Goal: Task Accomplishment & Management: Manage account settings

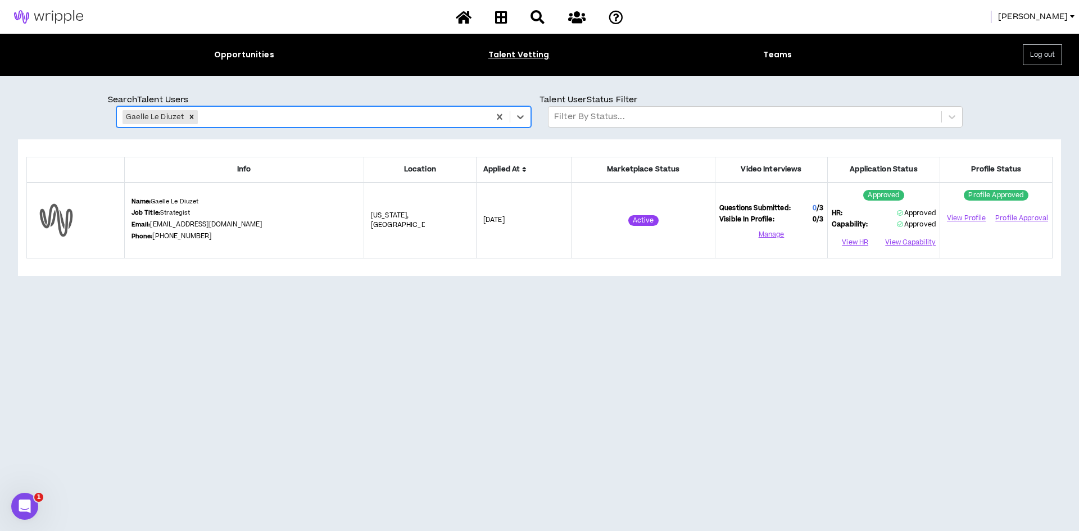
click at [1040, 19] on span "[PERSON_NAME]" at bounding box center [1033, 17] width 70 height 12
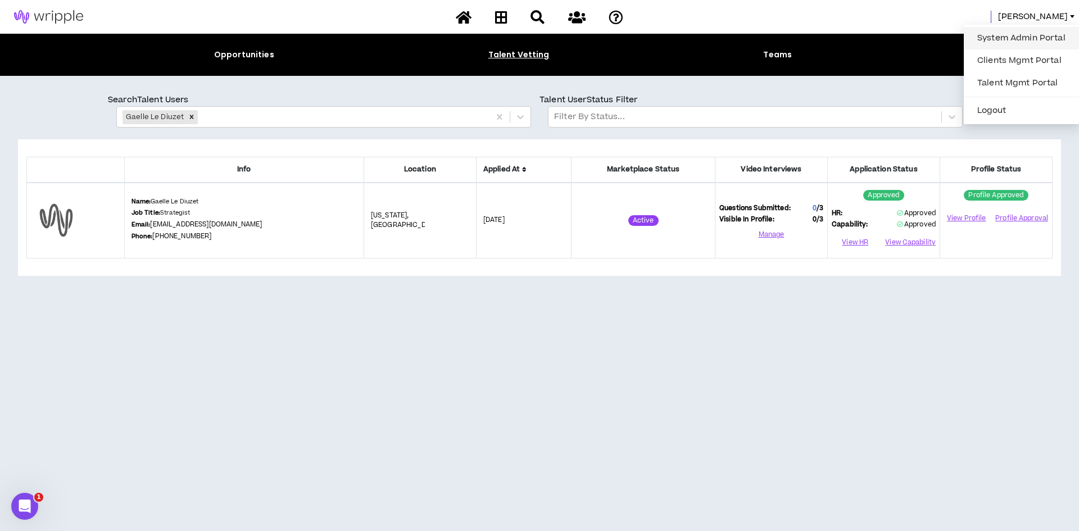
click at [1012, 35] on link "System Admin Portal" at bounding box center [1021, 38] width 102 height 17
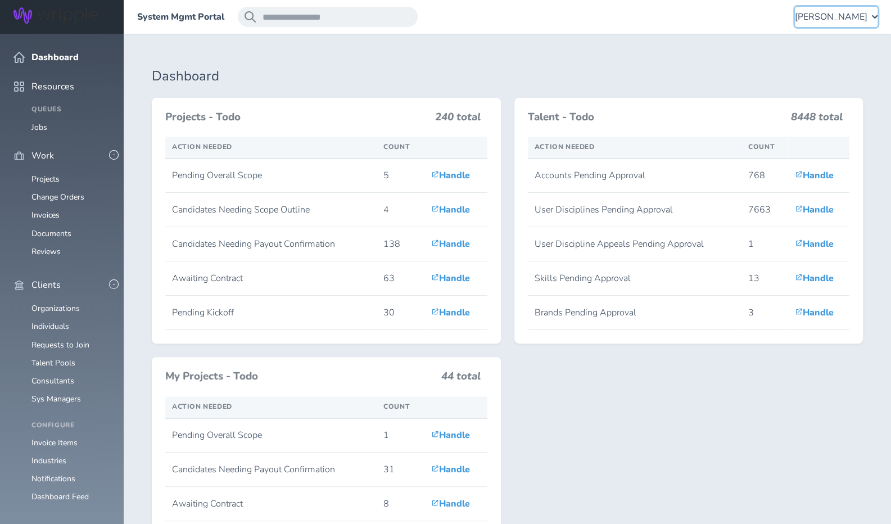
click at [815, 12] on span "[PERSON_NAME]" at bounding box center [831, 17] width 72 height 10
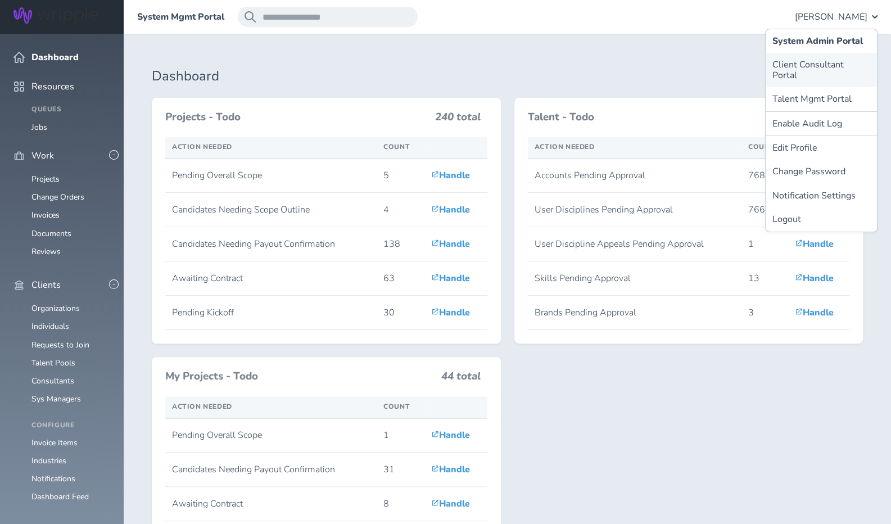
click at [784, 61] on link "Client Consultant Portal" at bounding box center [820, 70] width 111 height 34
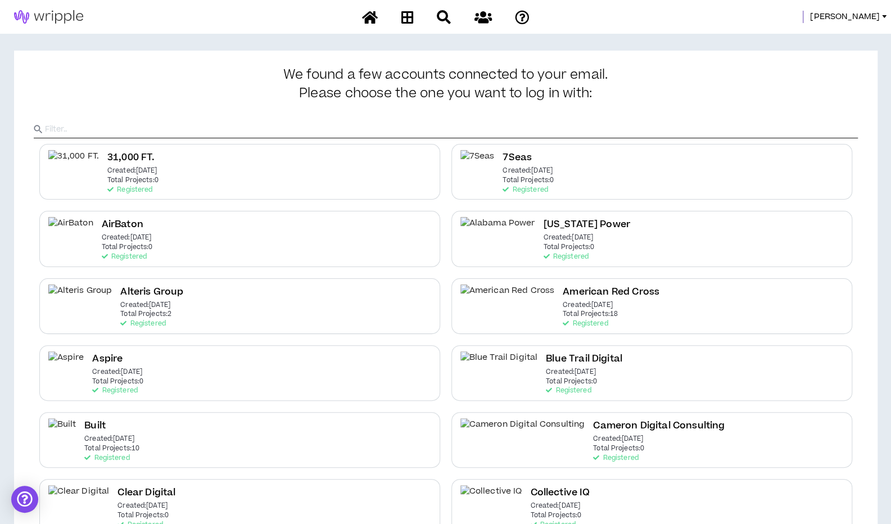
click at [545, 123] on input "text" at bounding box center [451, 129] width 813 height 17
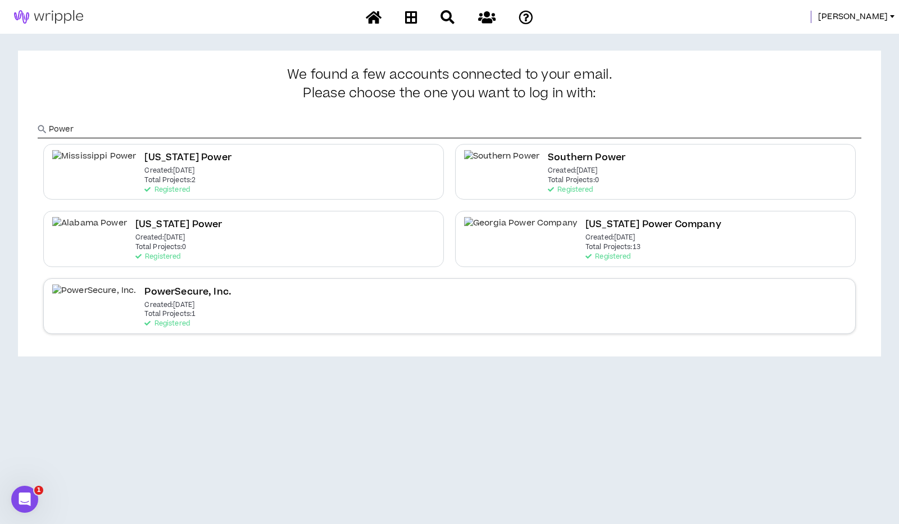
type input "Power"
click at [144, 293] on h2 "PowerSecure, Inc." at bounding box center [187, 291] width 87 height 15
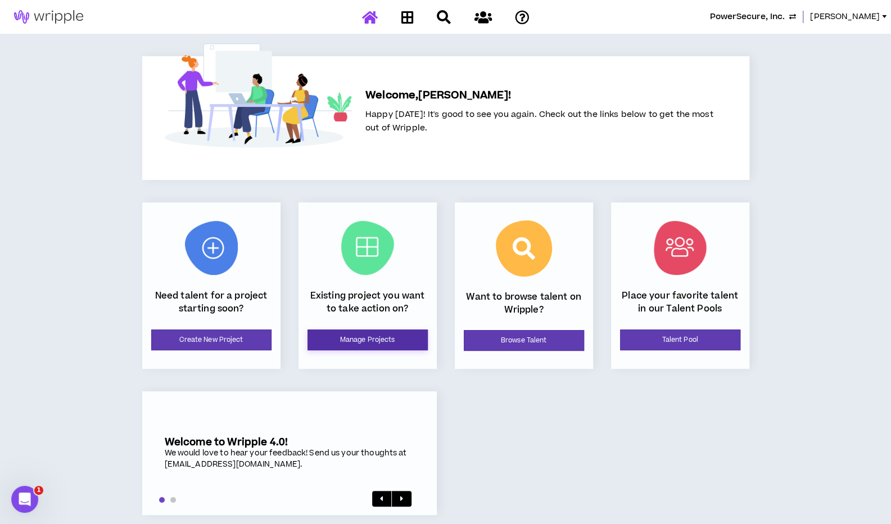
click at [364, 341] on link "Manage Projects" at bounding box center [367, 339] width 120 height 21
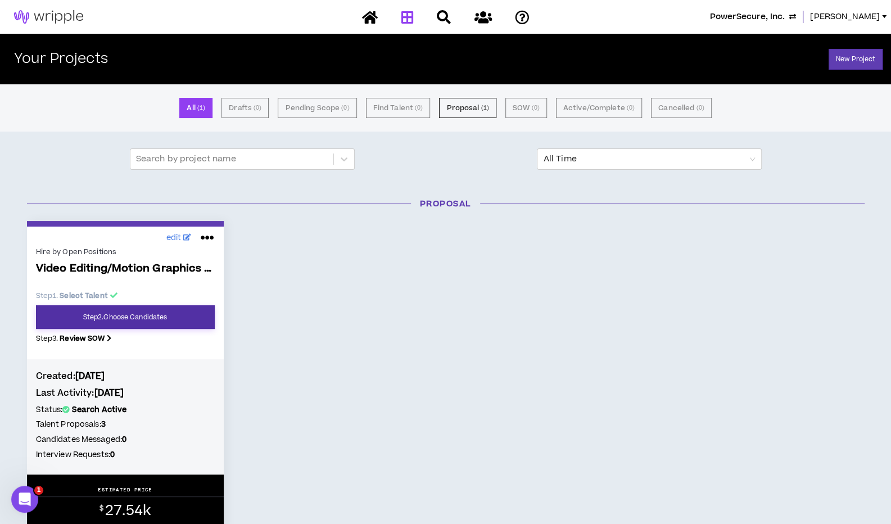
click at [103, 323] on link "Step 2 . Choose Candidates" at bounding box center [125, 317] width 179 height 24
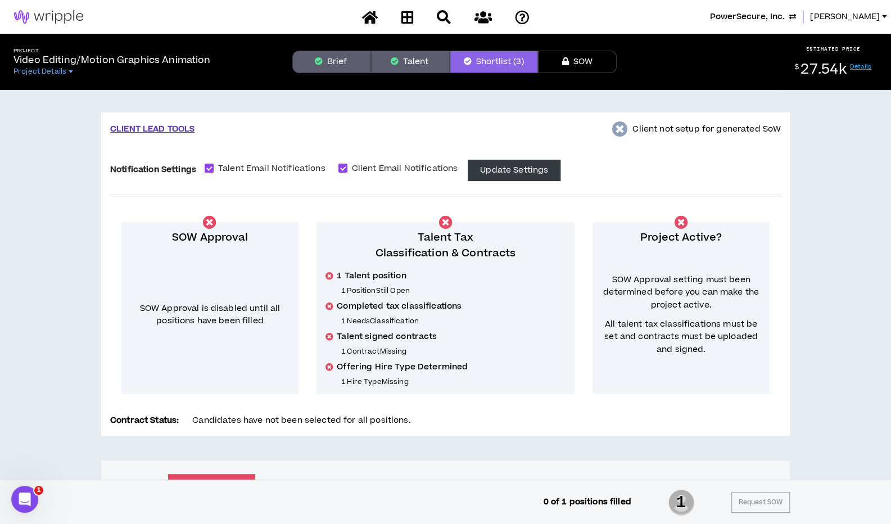
click at [320, 66] on button "Brief" at bounding box center [331, 62] width 79 height 22
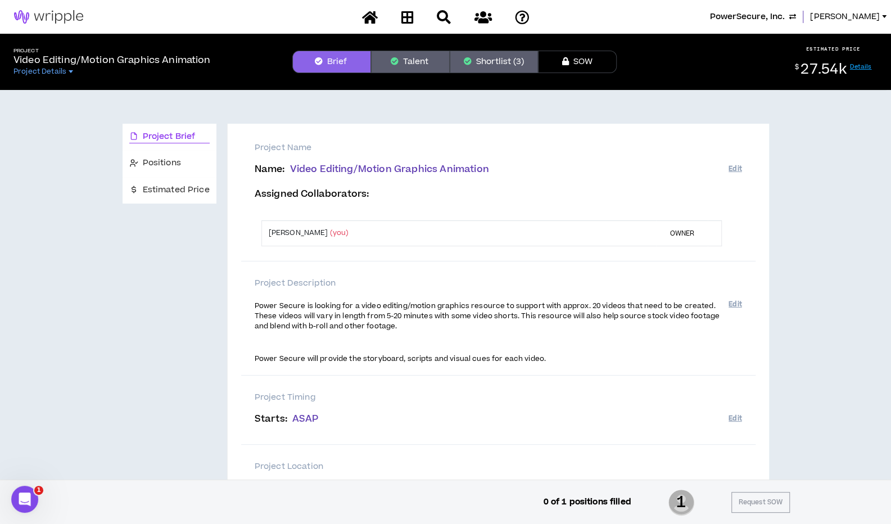
click at [858, 337] on div "Project Brief Positions Estimated Price Project Name Name : Video Editing/Motio…" at bounding box center [445, 393] width 882 height 607
click at [158, 183] on div "Estimated Price" at bounding box center [169, 190] width 94 height 26
